Goal: Task Accomplishment & Management: Complete application form

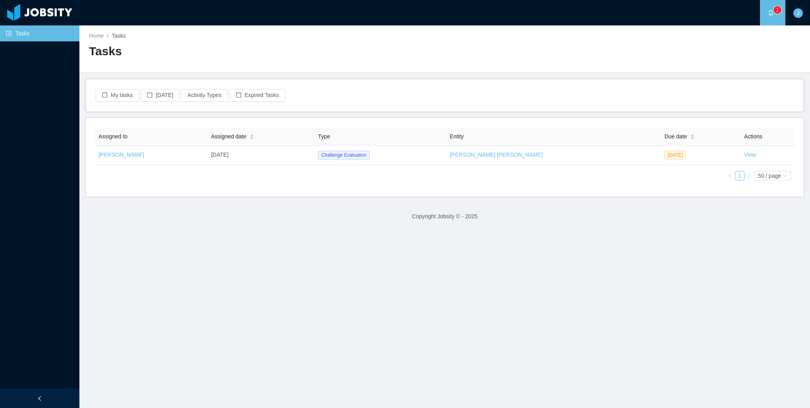
click at [680, 284] on main "Home / Tasks / Tasks My tasks [DATE] Activity Types Expired Tasks Assigned to A…" at bounding box center [444, 216] width 731 height 382
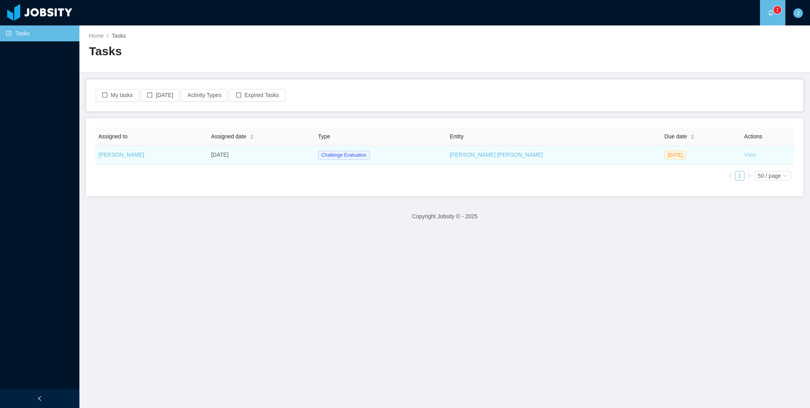
click at [744, 156] on link "View" at bounding box center [750, 154] width 12 height 6
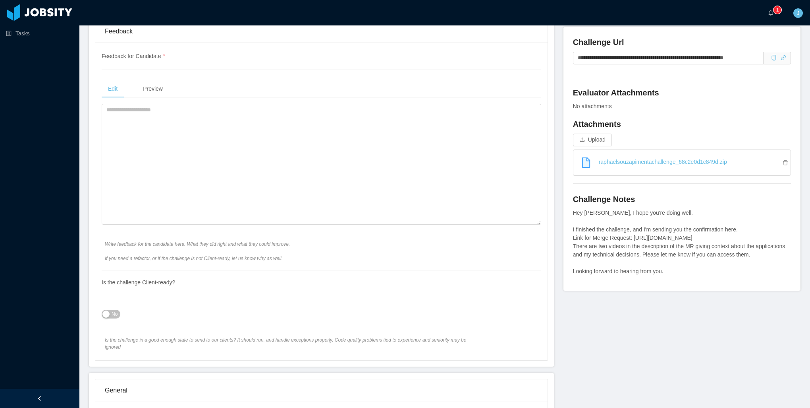
scroll to position [278, 0]
click at [630, 160] on link "raphaelsouzapimentachallenge_68c2e0d1c849d.zip" at bounding box center [685, 160] width 211 height 17
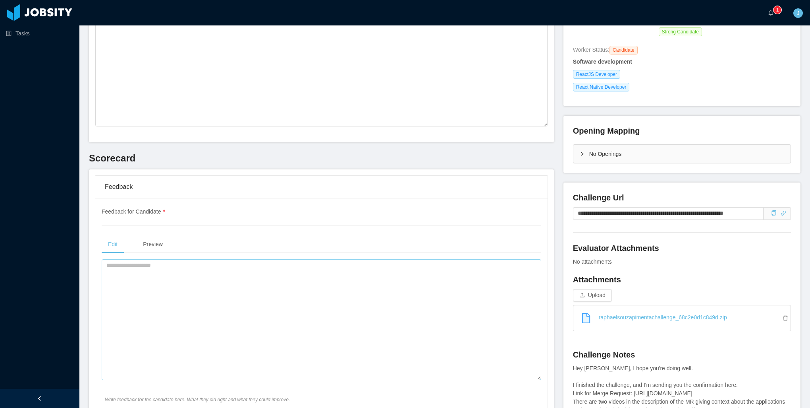
scroll to position [119, 0]
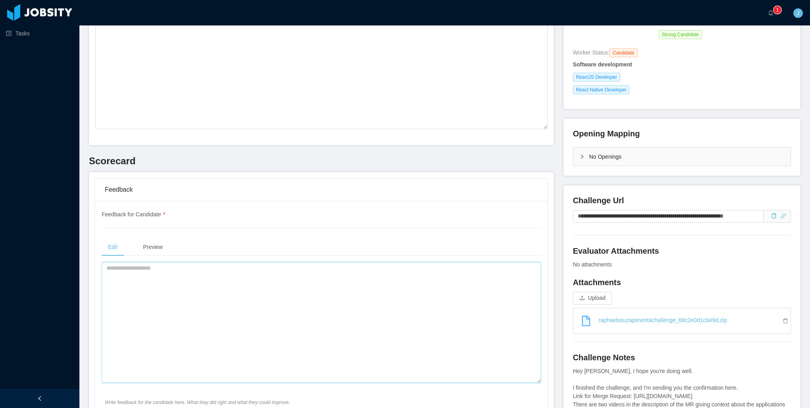
click at [203, 287] on textarea at bounding box center [322, 322] width 440 height 121
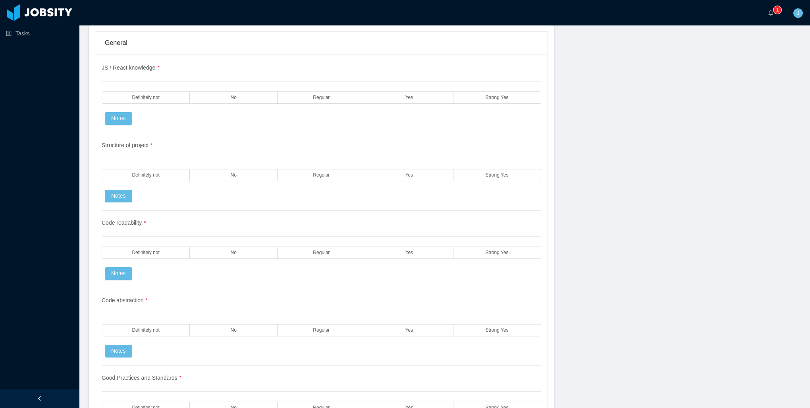
scroll to position [636, 0]
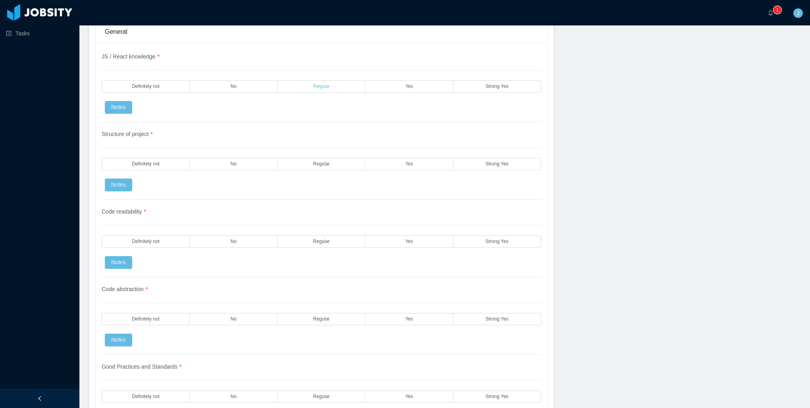
click at [334, 82] on label "Regular" at bounding box center [322, 86] width 88 height 12
click at [317, 158] on label "Regular" at bounding box center [322, 164] width 88 height 12
click at [324, 225] on div "Code readability * Definitely not No Regular Yes Strong Yes Notes" at bounding box center [322, 237] width 440 height 77
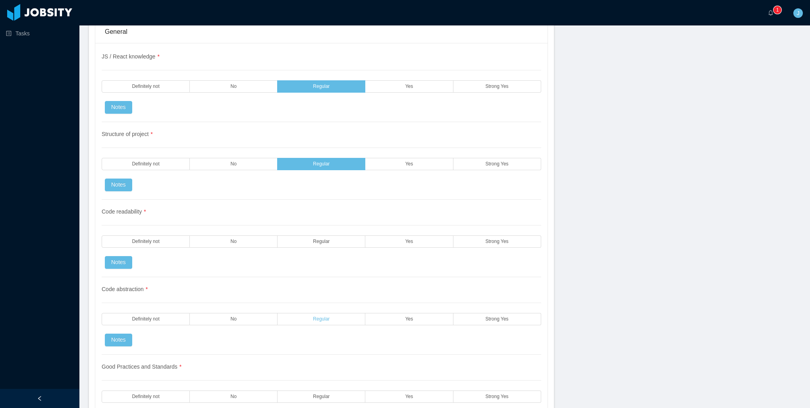
click at [319, 313] on label "Regular" at bounding box center [322, 319] width 88 height 12
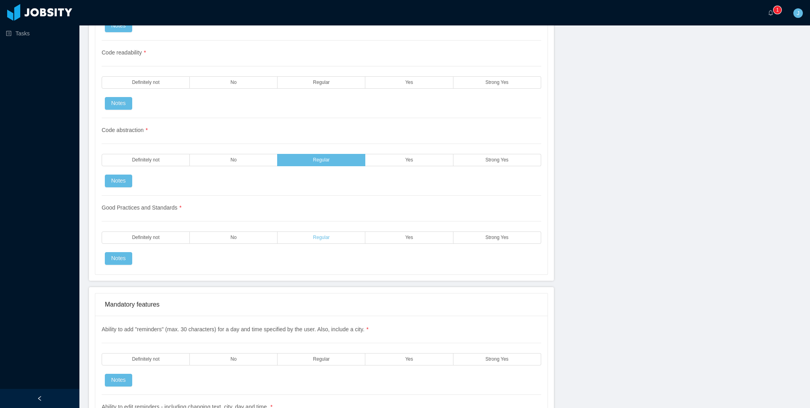
click at [326, 235] on span "Regular" at bounding box center [321, 237] width 17 height 5
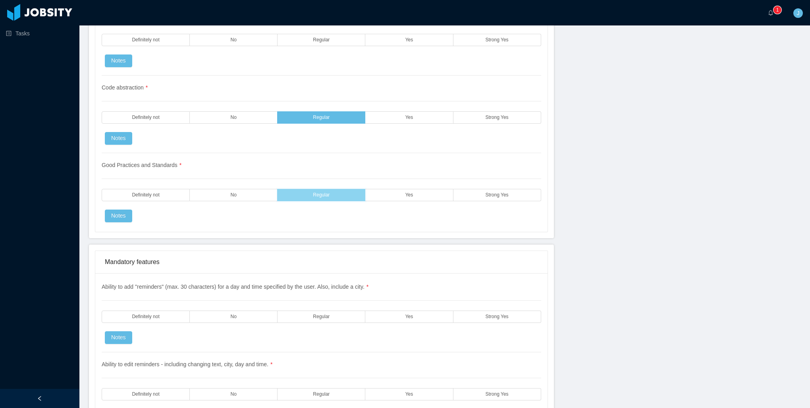
scroll to position [953, 0]
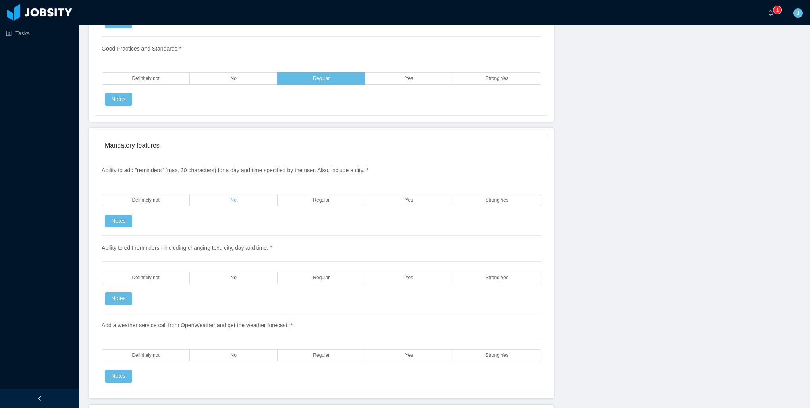
click at [215, 194] on label "No" at bounding box center [234, 200] width 88 height 12
click at [393, 271] on label "Yes" at bounding box center [409, 277] width 88 height 12
click at [166, 349] on label "Definitely not" at bounding box center [146, 355] width 88 height 12
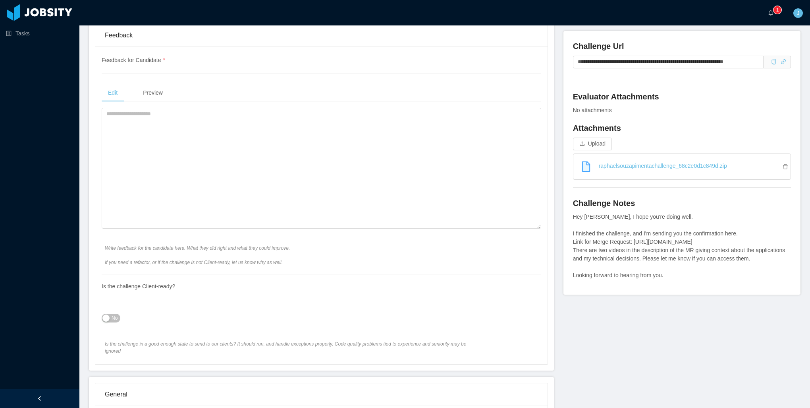
scroll to position [199, 0]
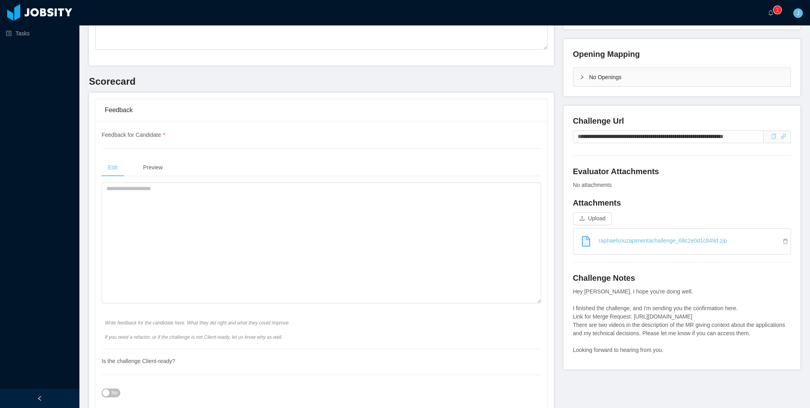
click at [772, 137] on icon "icon: copy" at bounding box center [774, 136] width 4 height 6
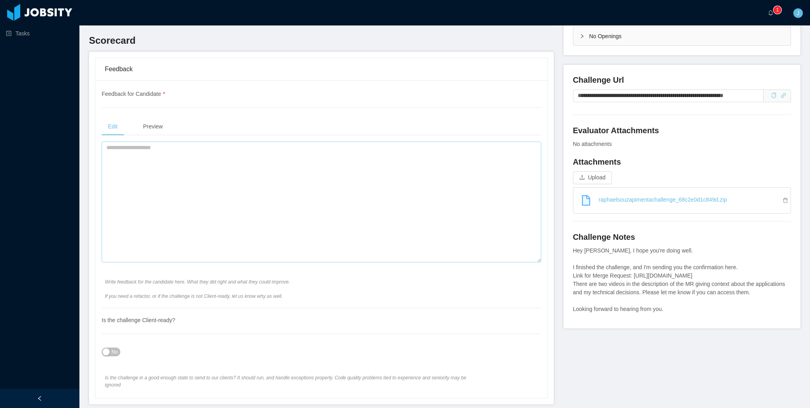
scroll to position [238, 0]
click at [201, 149] on textarea at bounding box center [322, 203] width 440 height 121
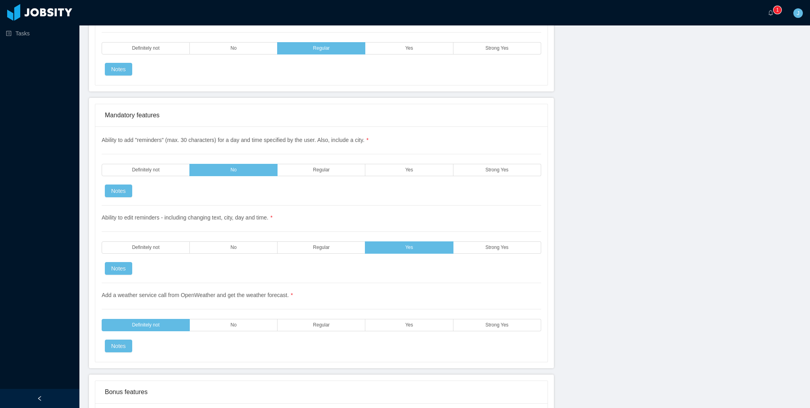
scroll to position [1033, 0]
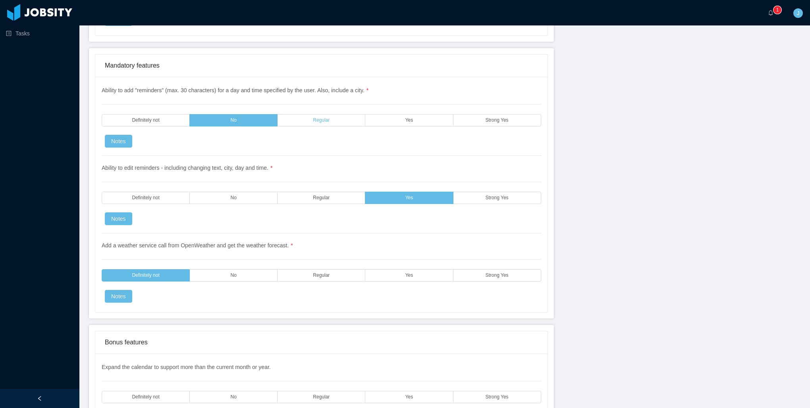
type textarea "**********"
click at [310, 114] on label "Regular" at bounding box center [322, 120] width 88 height 12
click at [299, 269] on label "Regular" at bounding box center [322, 275] width 88 height 12
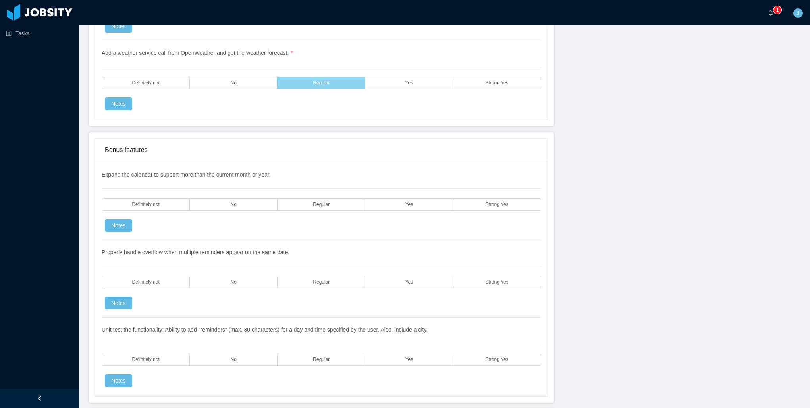
scroll to position [1231, 0]
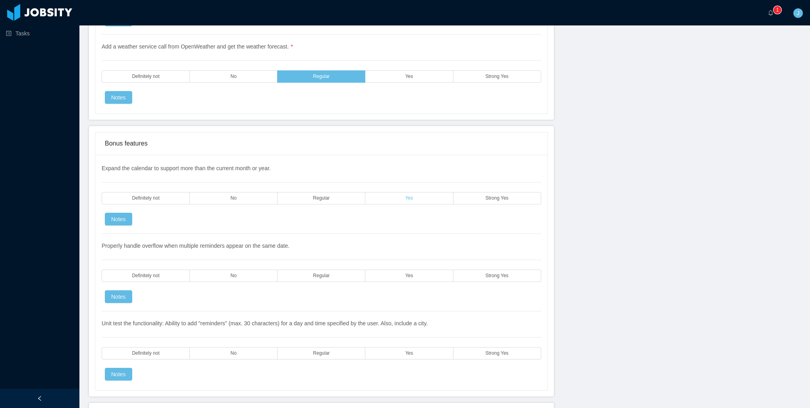
click at [371, 192] on label "Yes" at bounding box center [409, 198] width 88 height 12
click at [394, 269] on label "Yes" at bounding box center [409, 275] width 88 height 12
click at [393, 347] on label "Yes" at bounding box center [409, 353] width 88 height 12
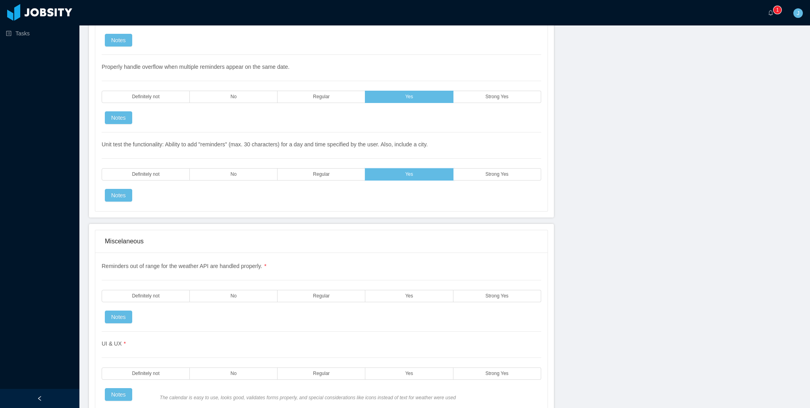
scroll to position [1470, 0]
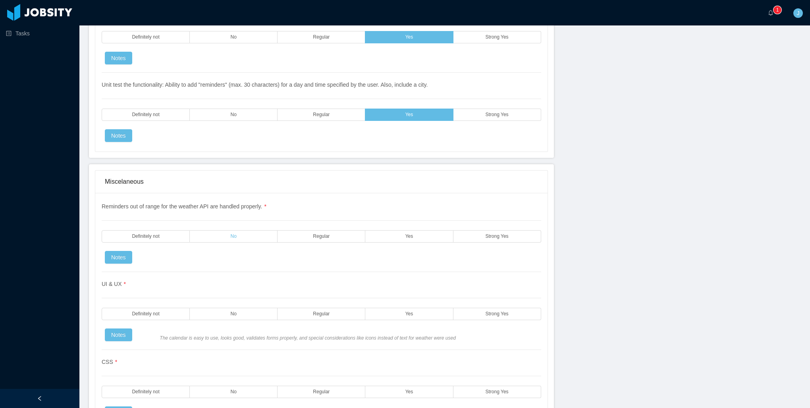
click at [251, 230] on label "No" at bounding box center [234, 236] width 88 height 12
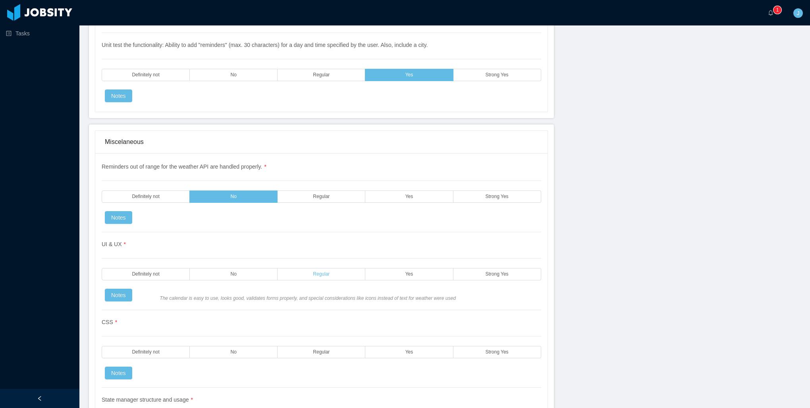
click at [318, 271] on span "Regular" at bounding box center [321, 273] width 17 height 5
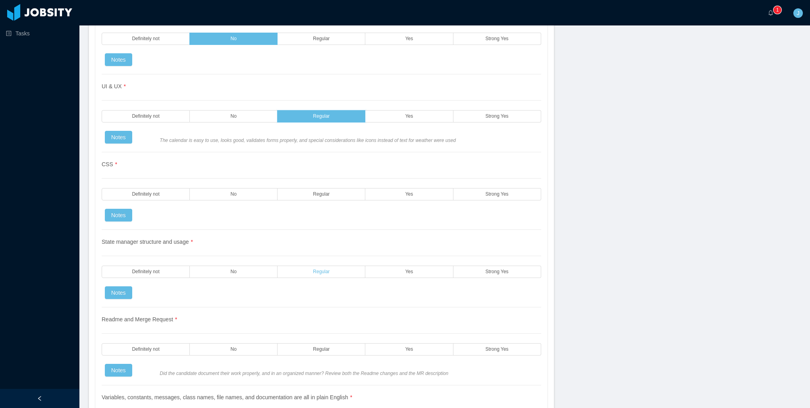
scroll to position [1668, 0]
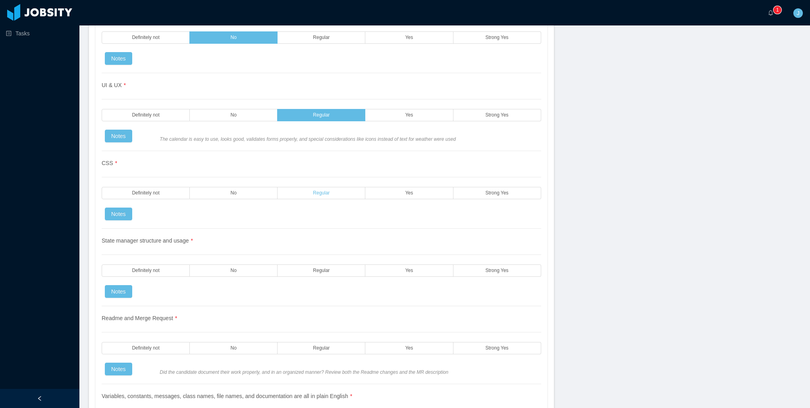
click at [315, 190] on span "Regular" at bounding box center [321, 192] width 17 height 5
click at [318, 265] on div "State manager structure and usage * Definitely not No Regular Yes Strong Yes No…" at bounding box center [322, 266] width 440 height 77
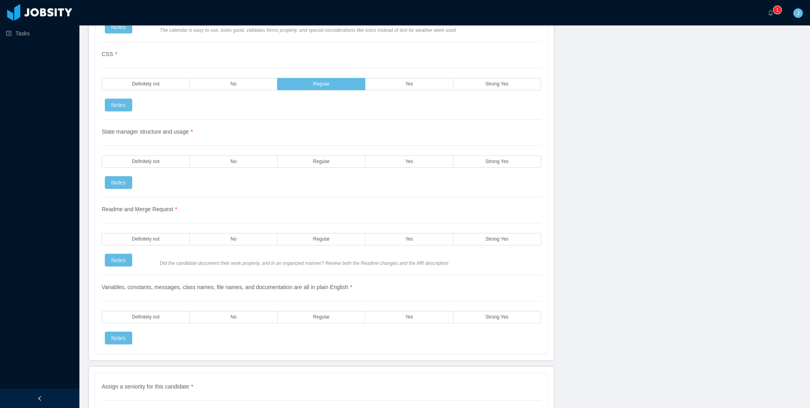
scroll to position [1788, 0]
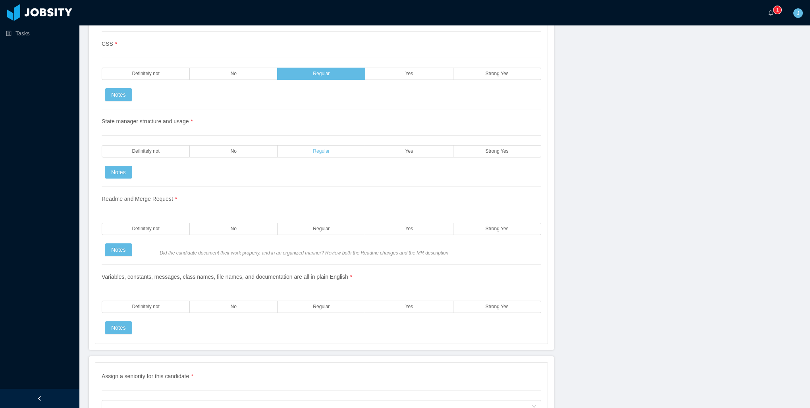
click at [330, 145] on label "Regular" at bounding box center [322, 151] width 88 height 12
click at [313, 226] on span "Regular" at bounding box center [321, 228] width 17 height 5
click at [341, 300] on label "Regular" at bounding box center [322, 306] width 88 height 12
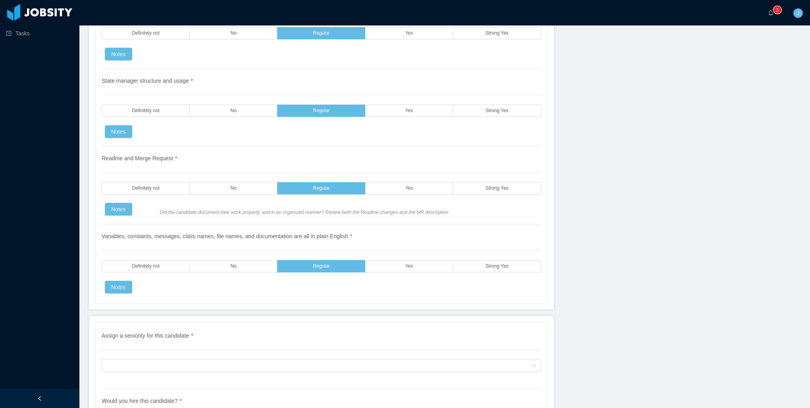
scroll to position [1905, 0]
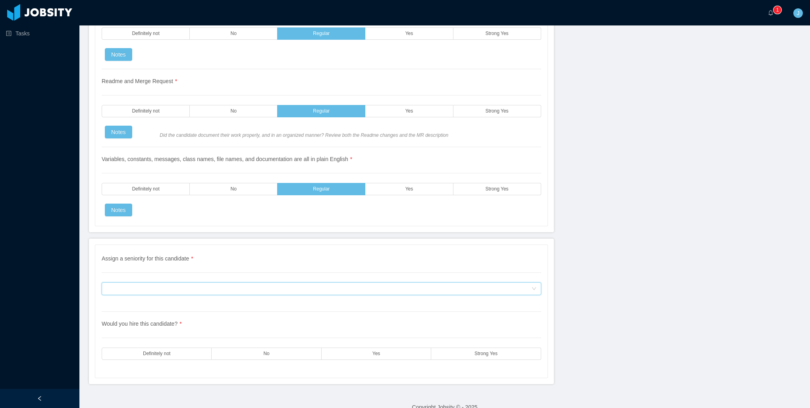
click at [186, 282] on div "Assign a seniority for this candidate" at bounding box center [318, 288] width 425 height 12
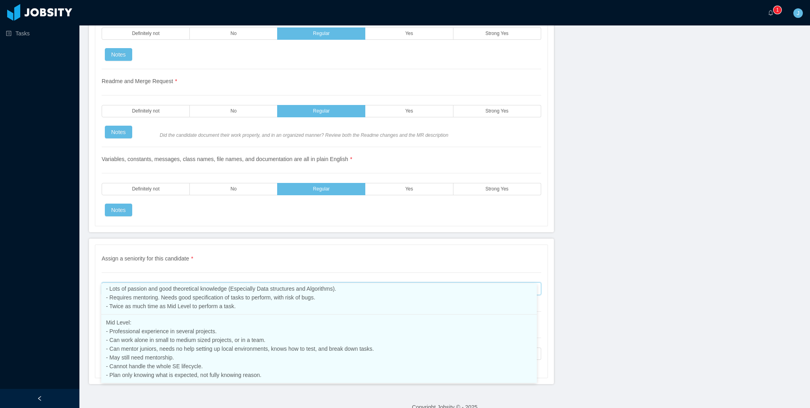
scroll to position [69, 0]
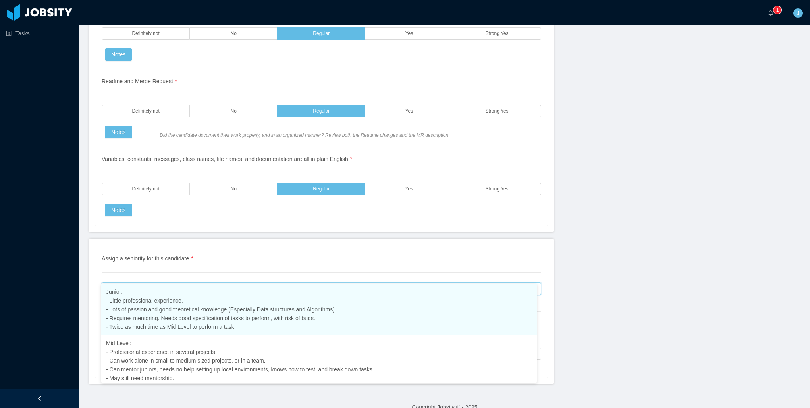
click at [153, 311] on span "Junior: - Little professional experience. - Lots of passion and good theoretica…" at bounding box center [221, 308] width 230 height 41
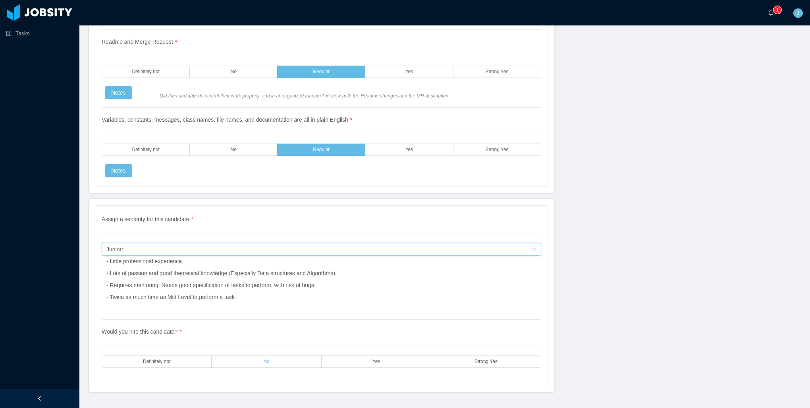
scroll to position [1952, 0]
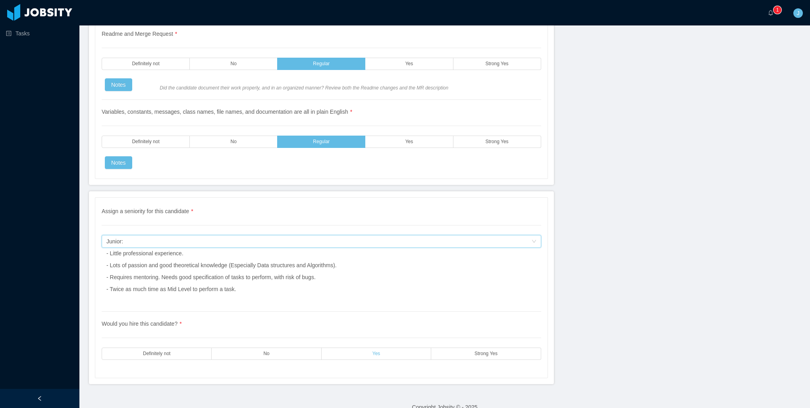
click at [352, 347] on label "Yes" at bounding box center [377, 353] width 110 height 12
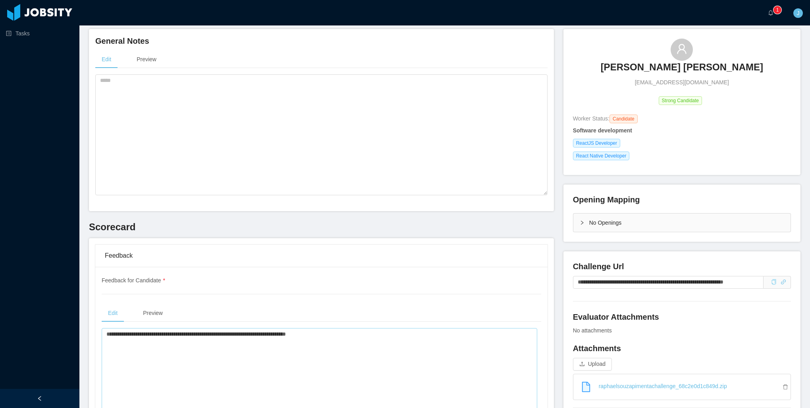
scroll to position [0, 0]
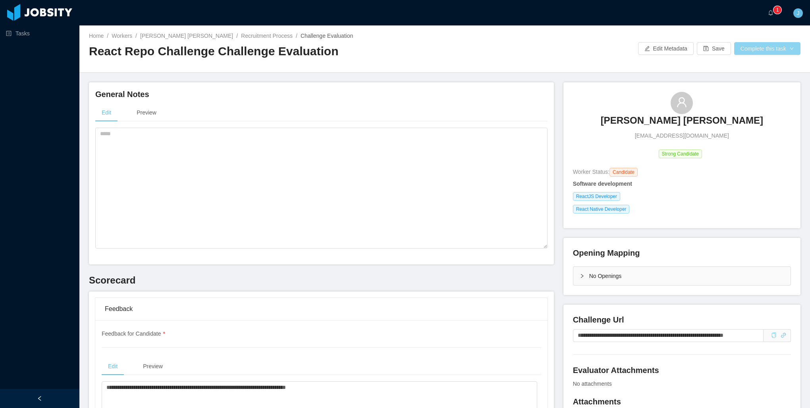
click at [748, 52] on button "Complete this task" at bounding box center [767, 48] width 66 height 13
click at [743, 68] on button "Save Evaluation" at bounding box center [763, 66] width 62 height 13
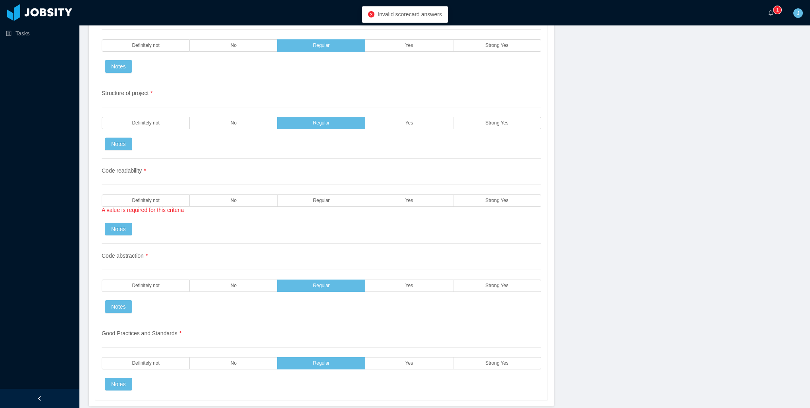
scroll to position [675, 0]
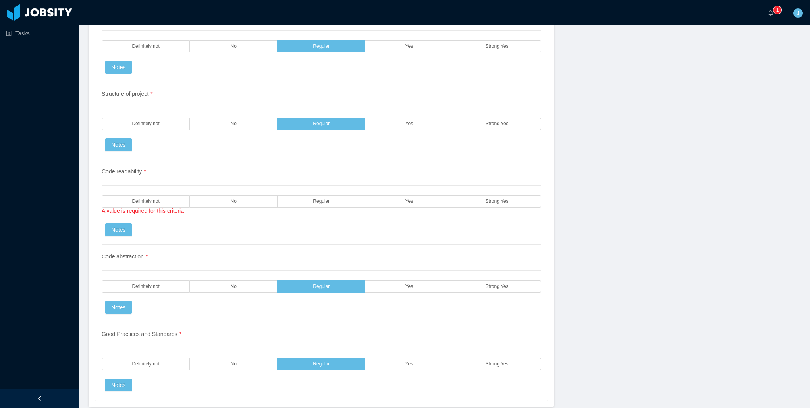
click at [332, 207] on div "A value is required for this criteria" at bounding box center [322, 211] width 440 height 9
click at [332, 195] on label "Regular" at bounding box center [322, 201] width 88 height 12
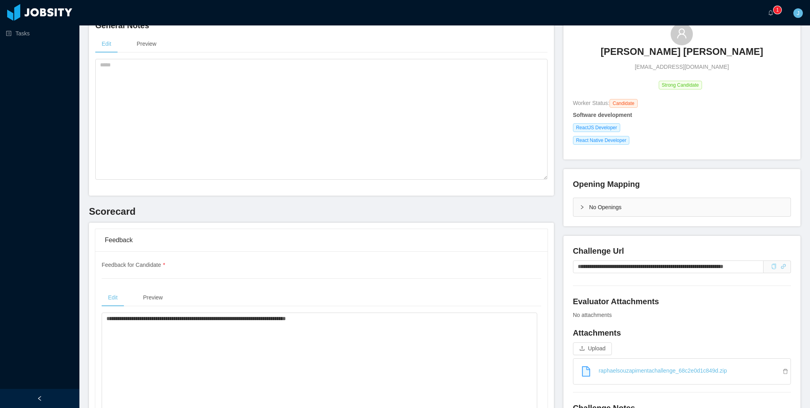
scroll to position [0, 0]
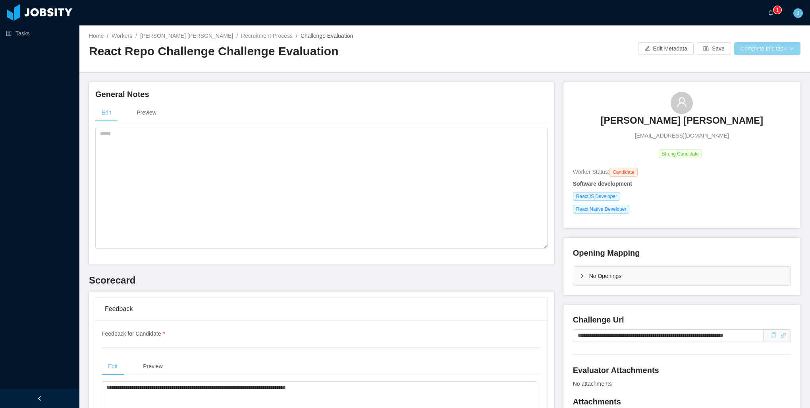
click at [762, 50] on button "Complete this task" at bounding box center [767, 48] width 66 height 13
click at [756, 68] on button "Save Evaluation" at bounding box center [763, 66] width 62 height 13
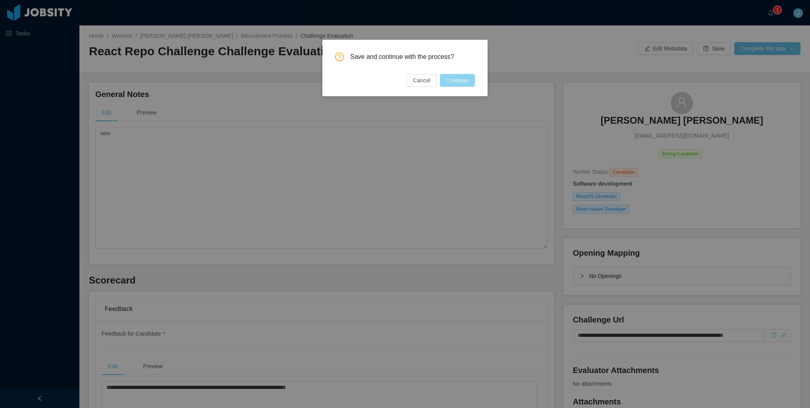
click at [458, 82] on button "Continue" at bounding box center [457, 80] width 35 height 13
click at [750, 63] on div "Save and continue with the process? Cancel Continue" at bounding box center [405, 204] width 810 height 408
